Goal: Task Accomplishment & Management: Manage account settings

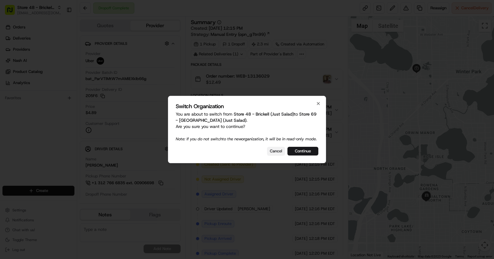
click at [272, 155] on button "Cancel" at bounding box center [276, 151] width 18 height 9
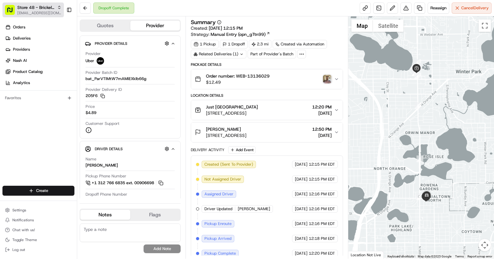
click at [31, 12] on span "[EMAIL_ADDRESS][DOMAIN_NAME]" at bounding box center [39, 12] width 44 height 5
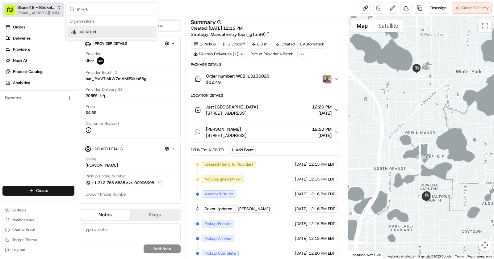
type input "milkru"
click at [39, 11] on span "[EMAIL_ADDRESS][DOMAIN_NAME]" at bounding box center [39, 12] width 44 height 5
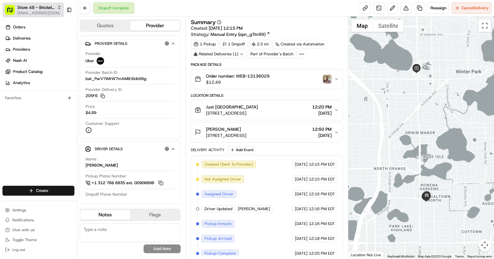
click at [50, 14] on span "[EMAIL_ADDRESS][DOMAIN_NAME]" at bounding box center [39, 12] width 44 height 5
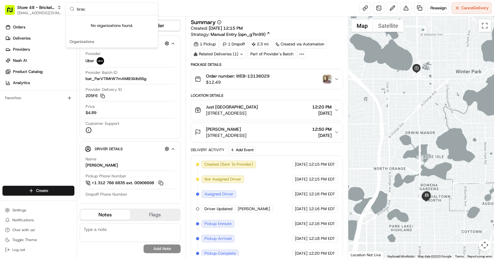
type input "brac"
click at [51, 7] on span "Store 48 - Brickell (Just Salad)" at bounding box center [35, 7] width 37 height 6
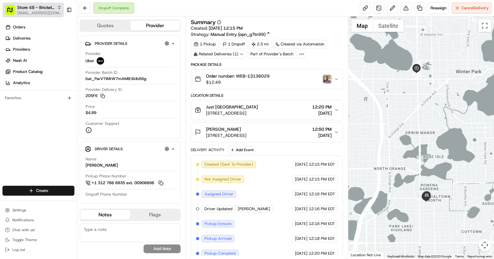
click at [51, 7] on span "Store 48 - Brickell (Just Salad)" at bounding box center [35, 7] width 37 height 6
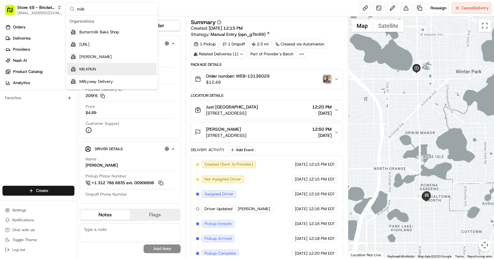
type input "milk"
click at [100, 72] on div "MILKRUN" at bounding box center [111, 69] width 89 height 12
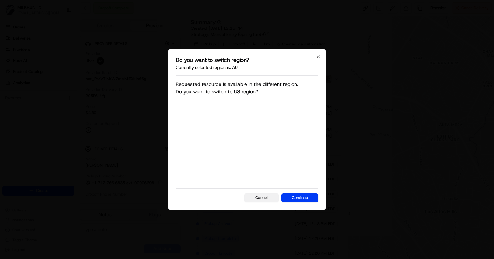
click at [265, 199] on button "Cancel" at bounding box center [261, 197] width 35 height 9
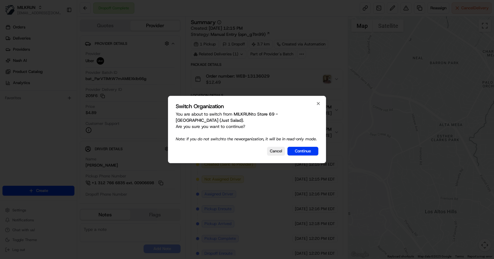
click at [262, 158] on div "Switch Organization You are about to switch from MILKRUN to Store 69 - [GEOGRAP…" at bounding box center [247, 129] width 158 height 67
click at [275, 155] on button "Cancel" at bounding box center [276, 151] width 18 height 9
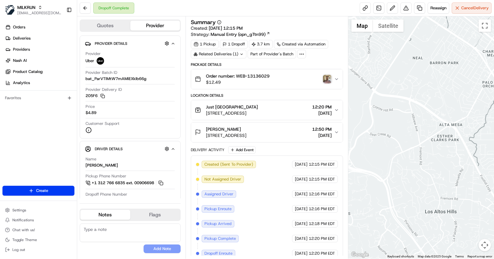
scroll to position [32, 0]
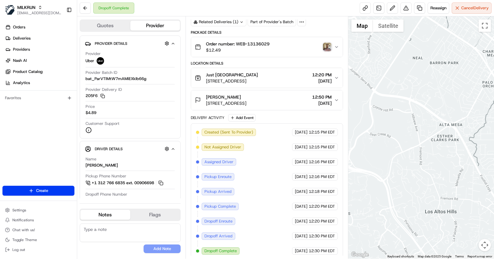
click at [258, 72] on div "Just [GEOGRAPHIC_DATA]" at bounding box center [232, 75] width 52 height 6
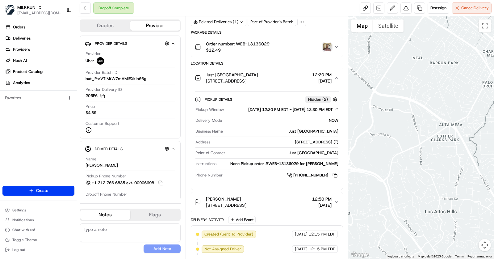
click at [258, 72] on div "Just [GEOGRAPHIC_DATA]" at bounding box center [232, 75] width 52 height 6
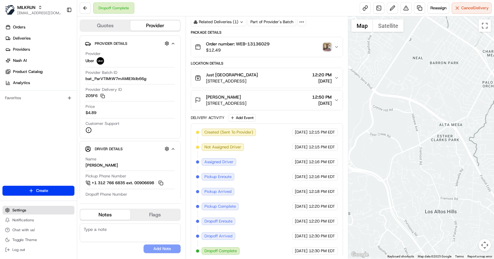
click at [16, 210] on span "Settings" at bounding box center [19, 209] width 14 height 5
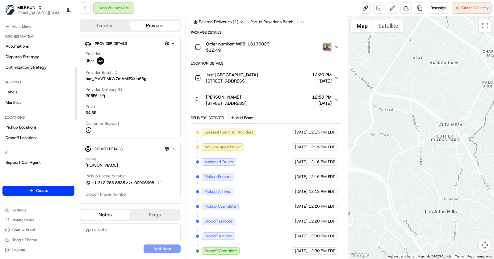
scroll to position [96, 0]
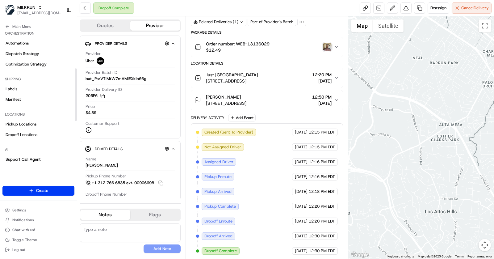
click at [31, 129] on div "Pickup Locations Dropoff Locations" at bounding box center [38, 129] width 72 height 20
click at [31, 123] on span "Pickup Locations" at bounding box center [21, 124] width 31 height 6
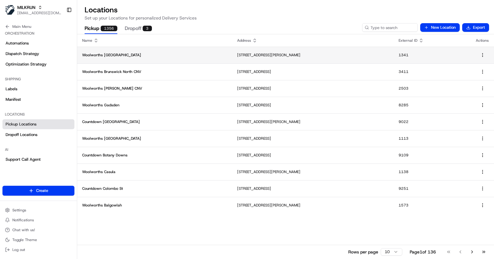
click at [169, 54] on p "Woolworths [GEOGRAPHIC_DATA]" at bounding box center [154, 54] width 145 height 5
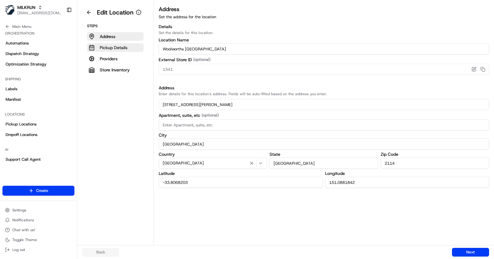
click at [122, 48] on p "Pickup Details" at bounding box center [114, 47] width 28 height 6
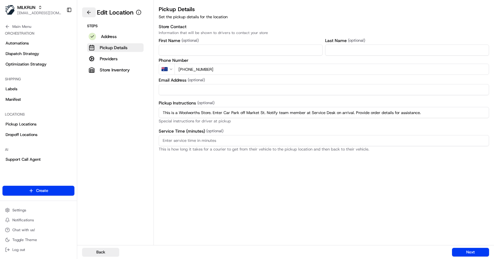
click at [90, 14] on button at bounding box center [89, 12] width 14 height 10
